Goal: Task Accomplishment & Management: Use online tool/utility

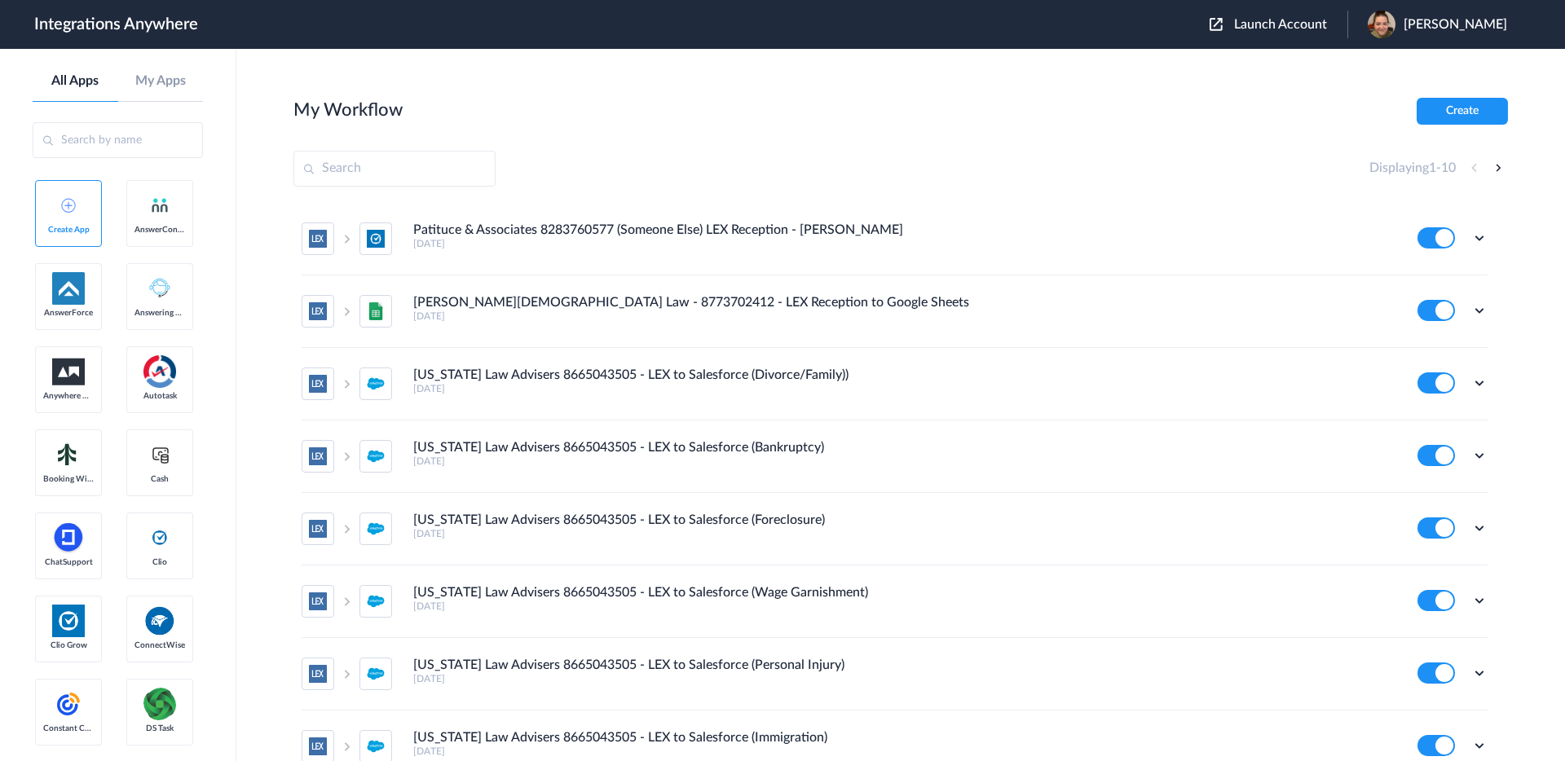
click at [1306, 26] on span "Launch Account" at bounding box center [1280, 24] width 93 height 13
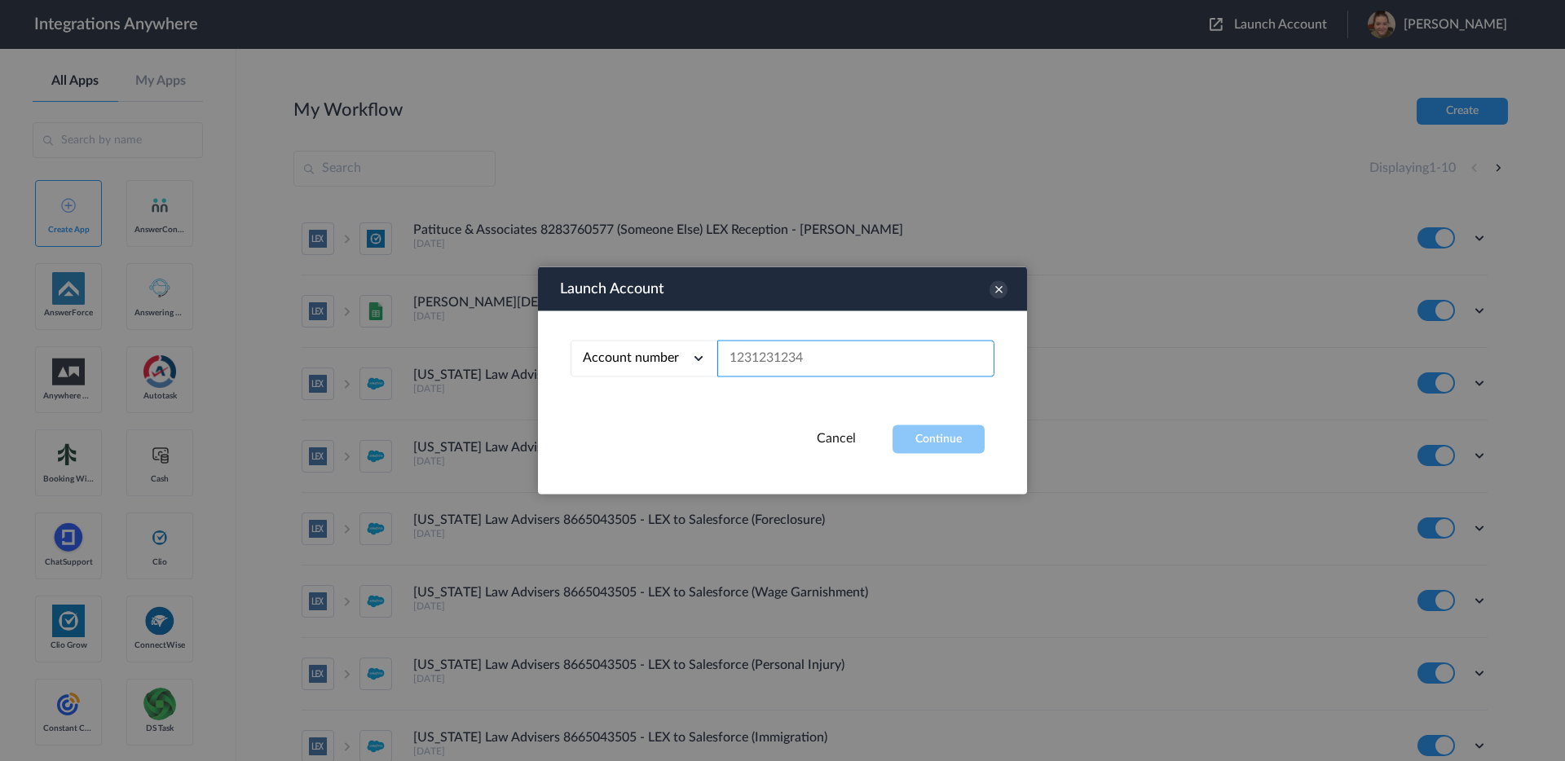
click at [836, 344] on input "text" at bounding box center [855, 359] width 277 height 37
click at [833, 353] on input "text" at bounding box center [855, 359] width 277 height 37
paste input "8667905968"
type input "8667905968"
click at [898, 436] on button "Continue" at bounding box center [939, 440] width 92 height 29
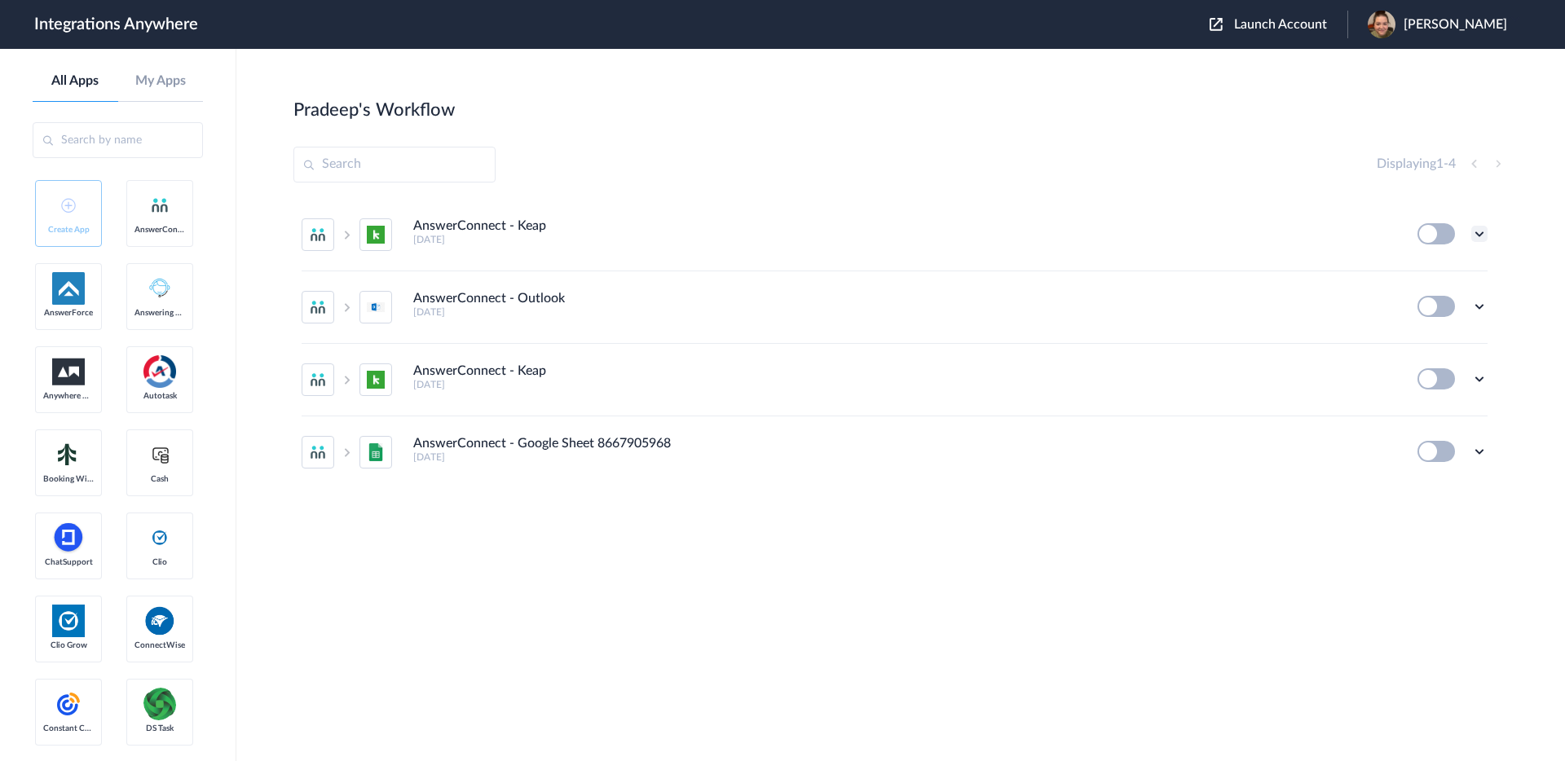
click at [1481, 233] on icon at bounding box center [1480, 234] width 16 height 16
click at [1430, 276] on link "Edit" at bounding box center [1413, 271] width 39 height 11
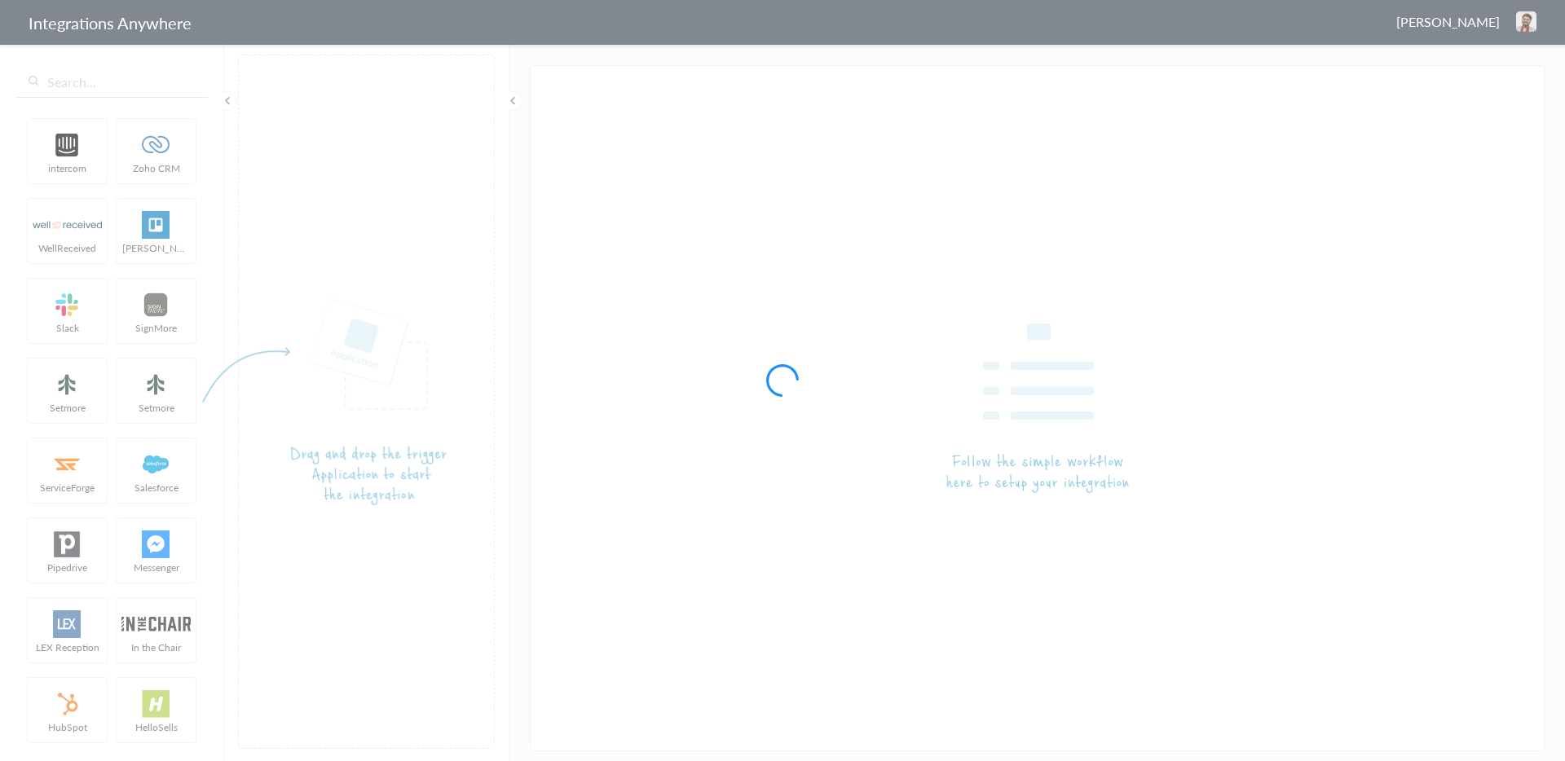
type input "AnswerConnect - Keap"
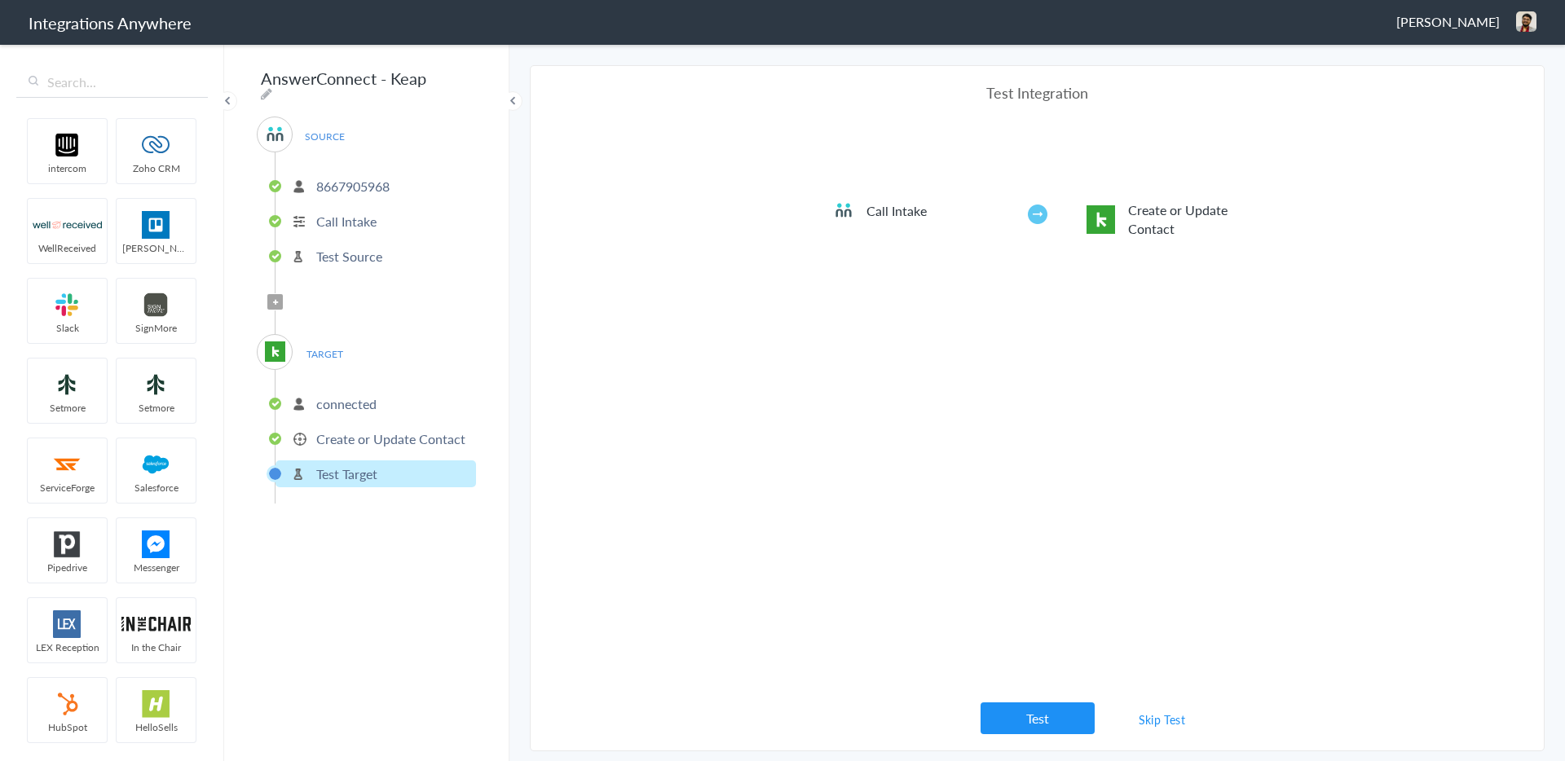
click at [380, 438] on p "Create or Update Contact" at bounding box center [390, 439] width 149 height 19
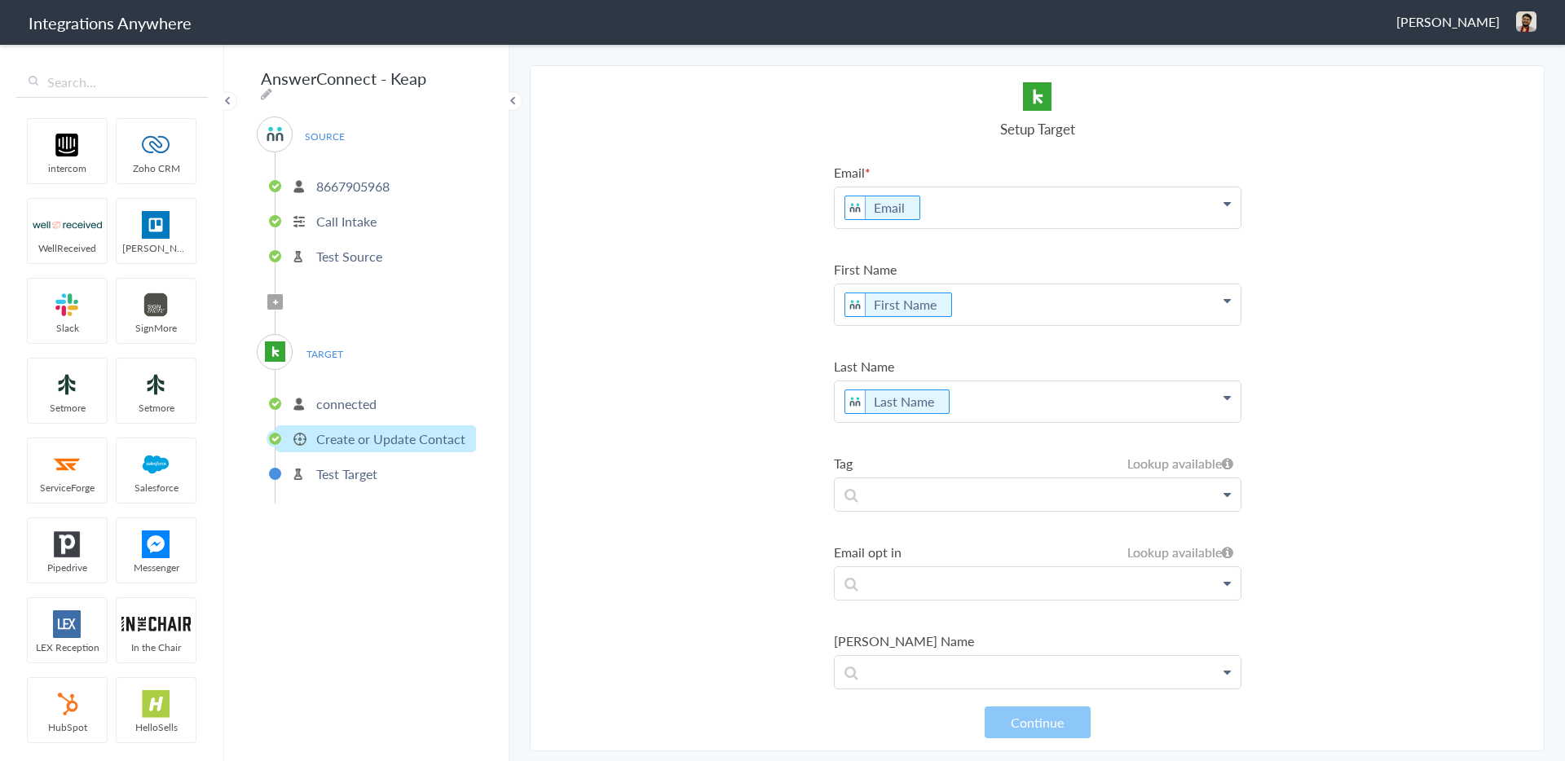
click at [351, 395] on p "connected" at bounding box center [346, 404] width 60 height 19
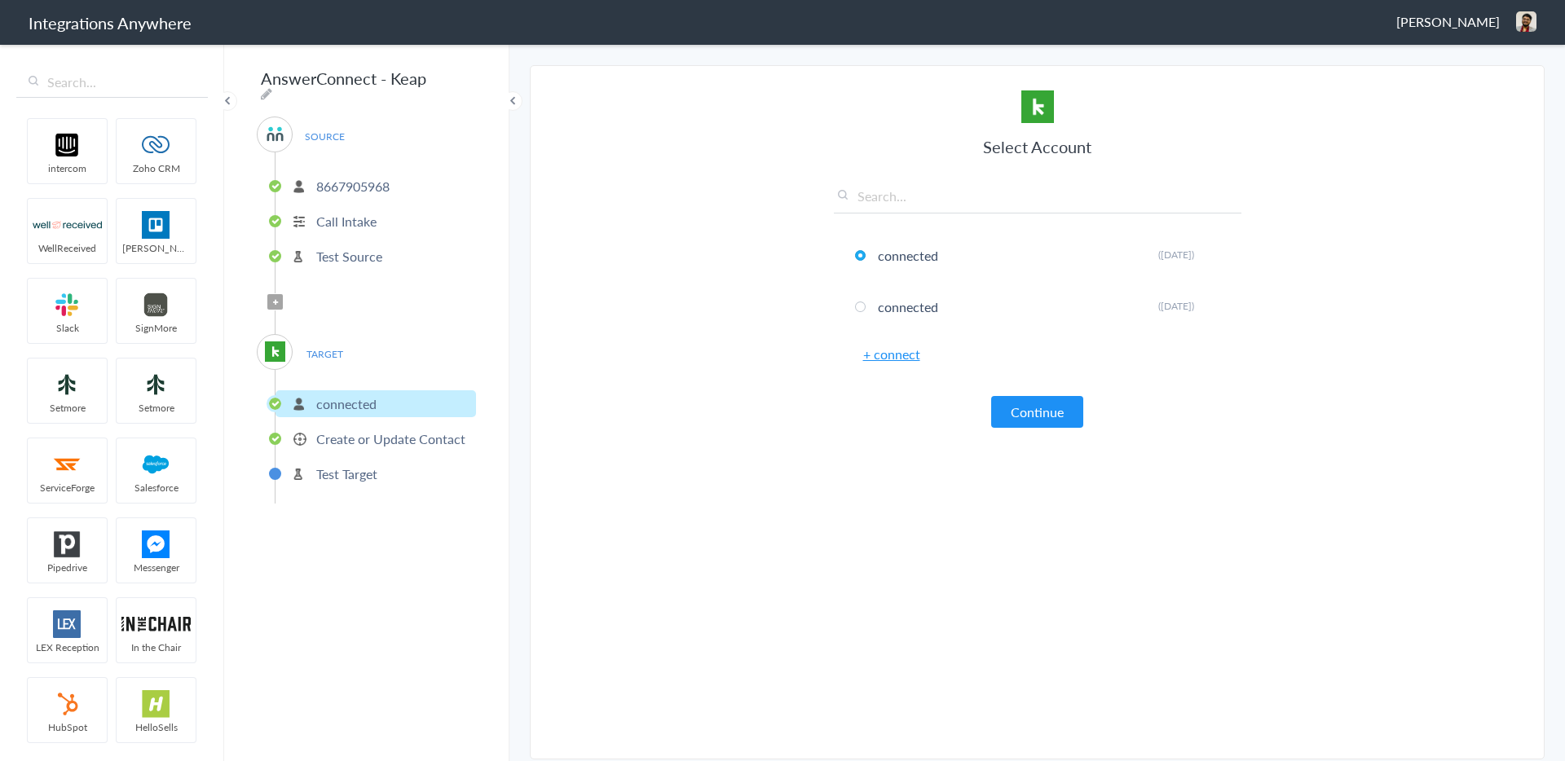
drag, startPoint x: 324, startPoint y: 355, endPoint x: 326, endPoint y: 346, distance: 9.3
click at [326, 349] on span "TARGET" at bounding box center [324, 354] width 62 height 22
click at [326, 346] on span "TARGET" at bounding box center [324, 354] width 62 height 22
click at [372, 430] on p "Create or Update Contact" at bounding box center [390, 439] width 149 height 19
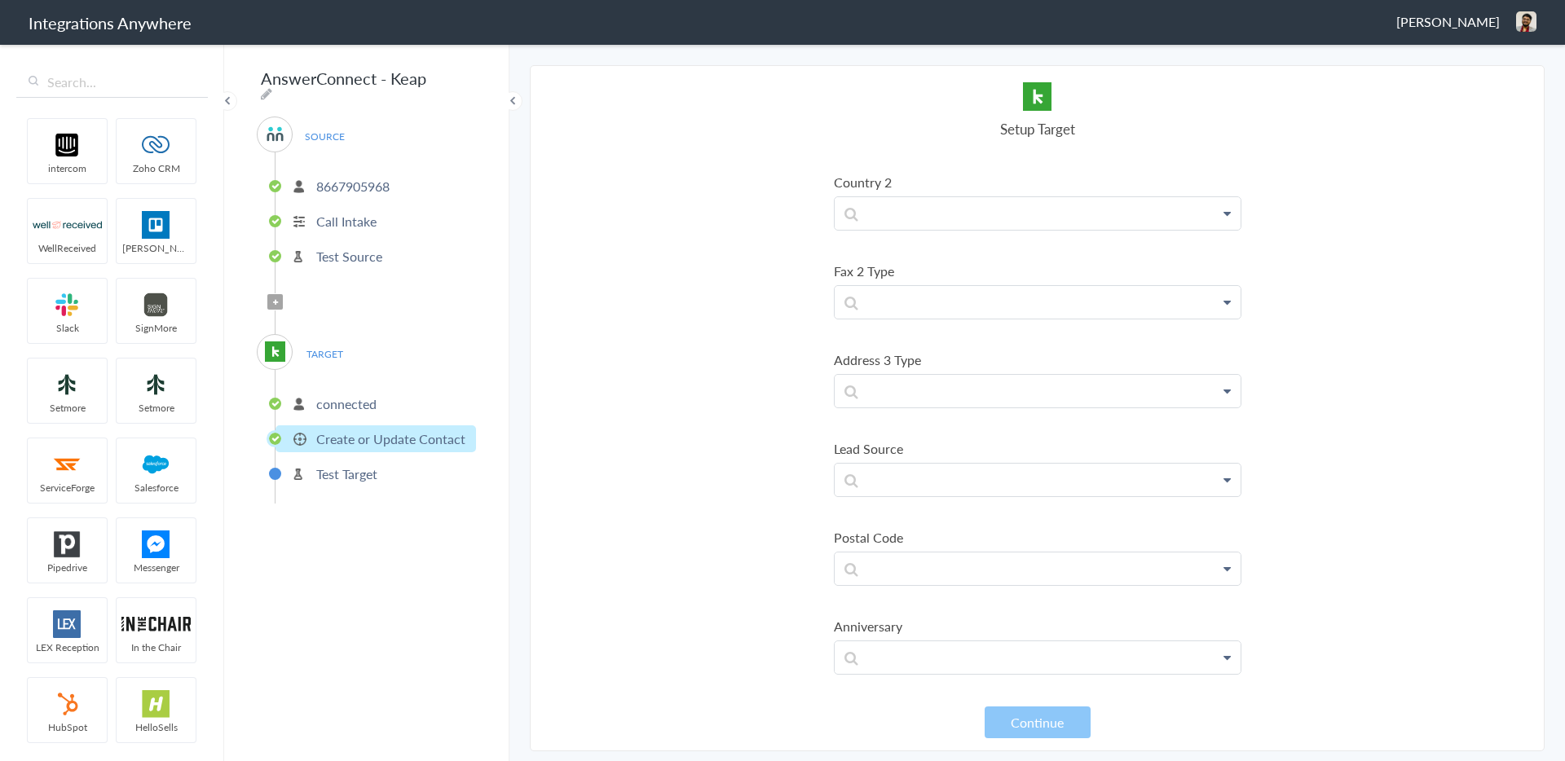
scroll to position [3386, 0]
click at [347, 212] on p "Call Intake" at bounding box center [346, 221] width 60 height 19
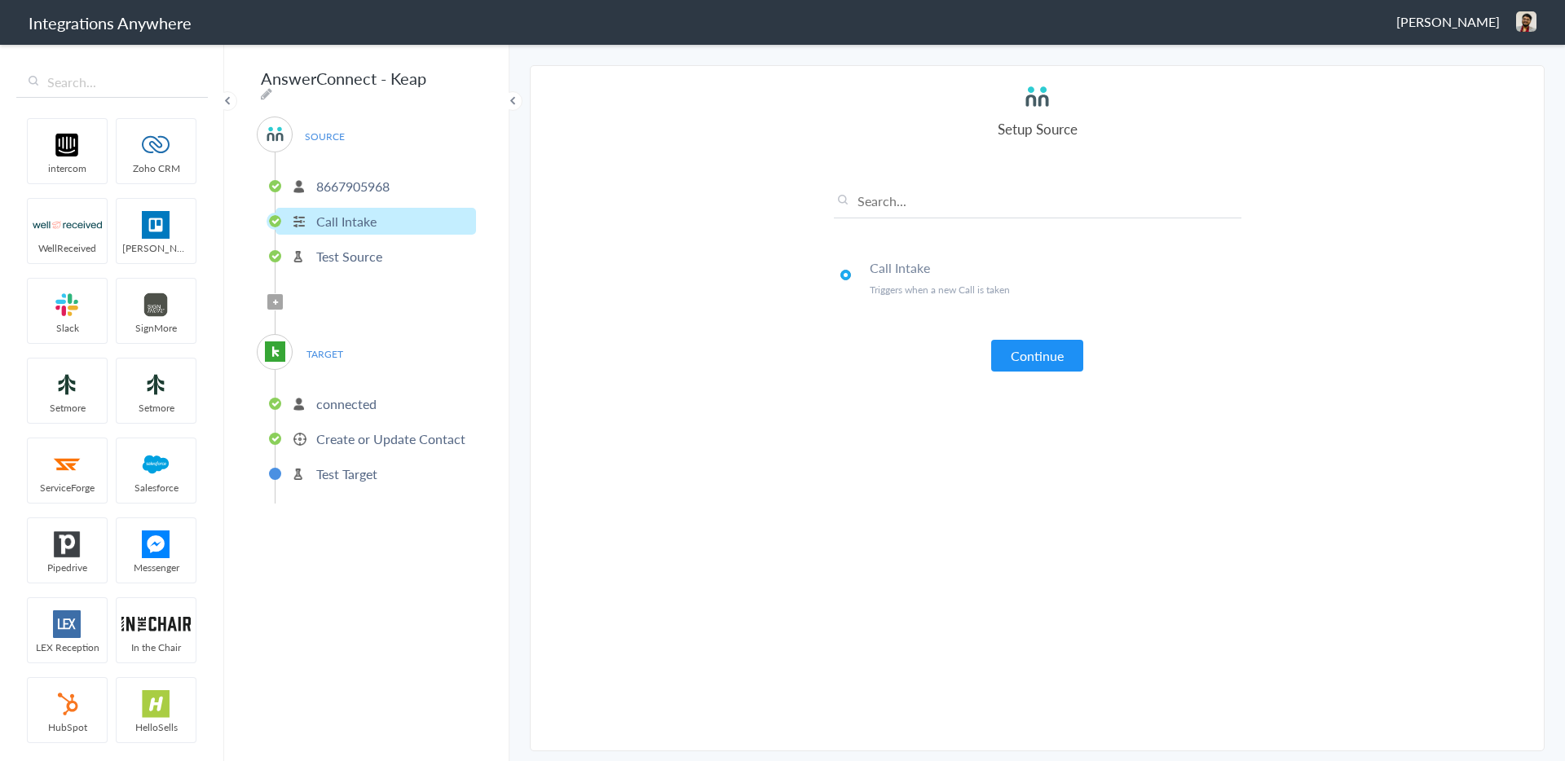
click at [362, 177] on p "8667905968" at bounding box center [352, 186] width 73 height 19
